Goal: Book appointment/travel/reservation

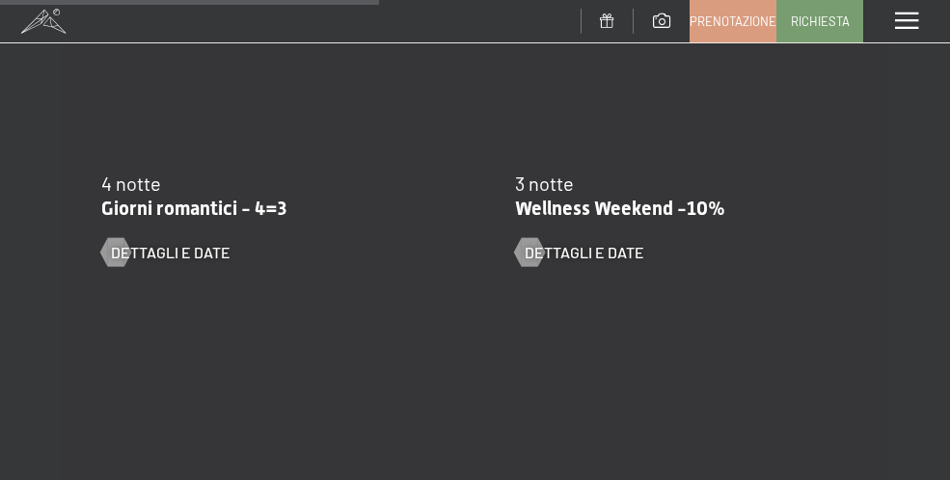
scroll to position [1737, 0]
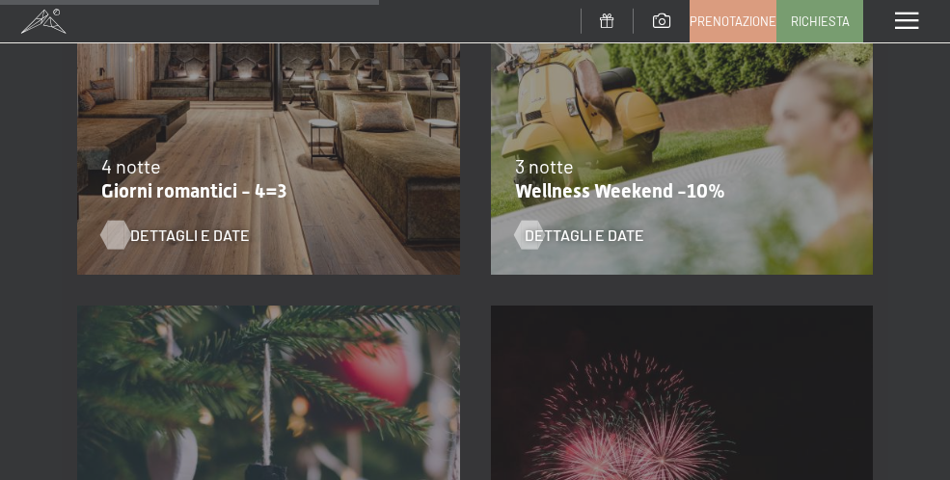
click at [179, 235] on span "Dettagli e Date" at bounding box center [190, 235] width 120 height 21
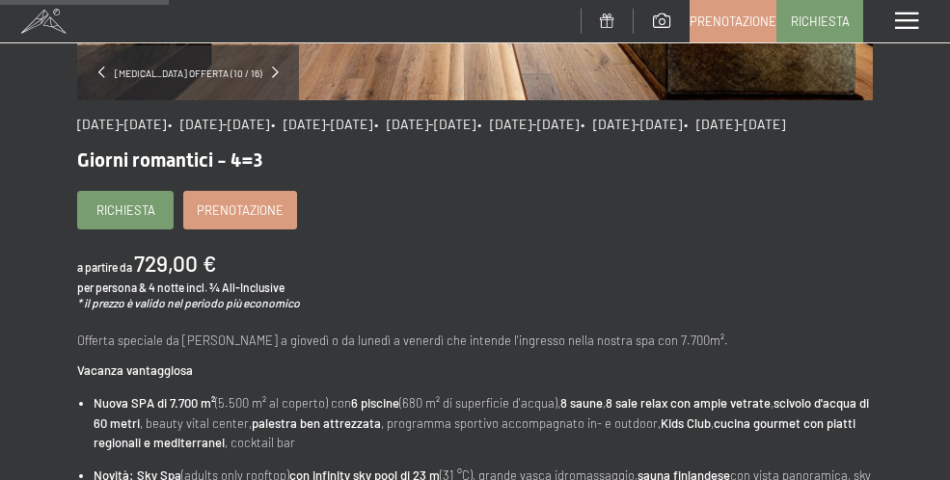
scroll to position [482, 0]
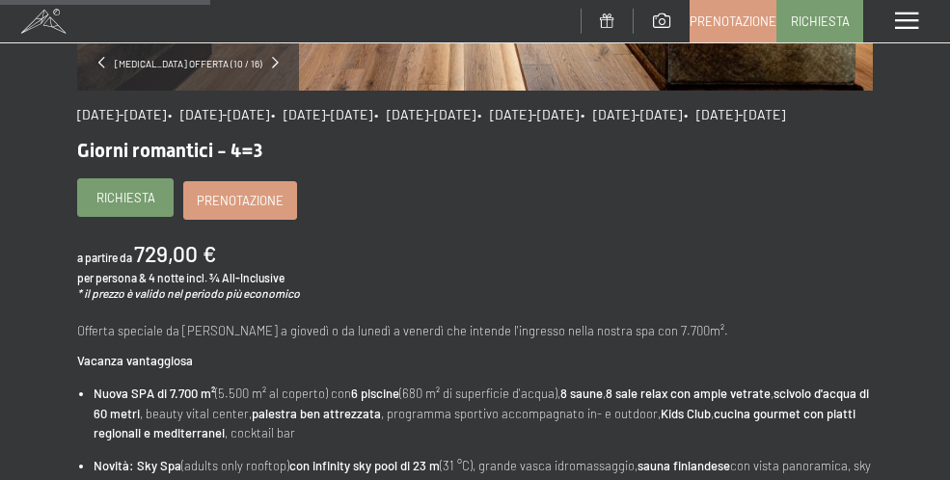
click at [137, 206] on span "Richiesta" at bounding box center [125, 197] width 59 height 17
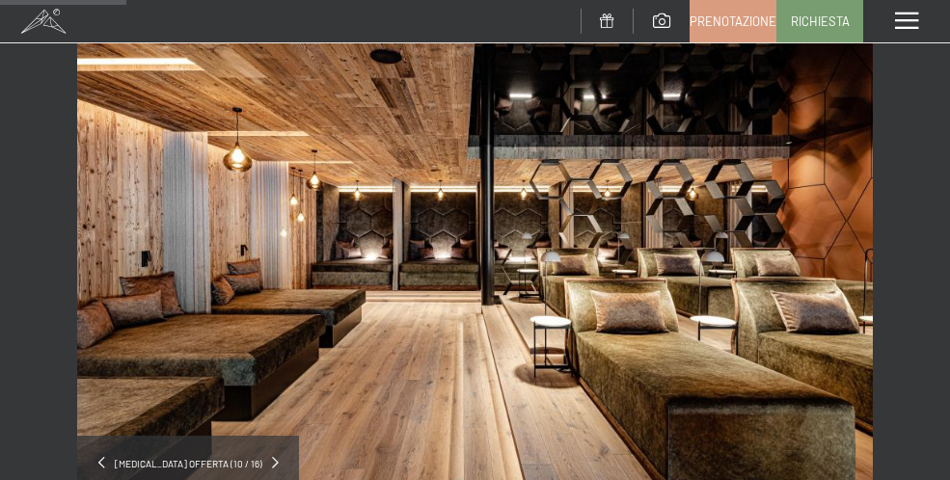
scroll to position [0, 0]
